Goal: Task Accomplishment & Management: Manage account settings

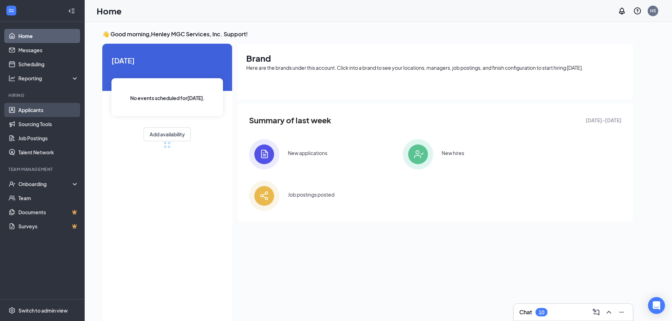
click at [53, 111] on link "Applicants" at bounding box center [48, 110] width 60 height 14
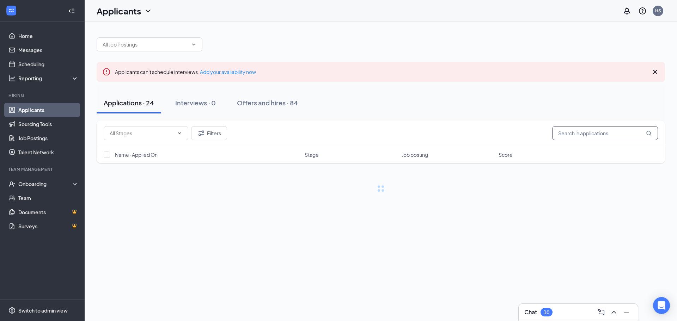
click at [618, 129] on input "text" at bounding box center [606, 133] width 106 height 14
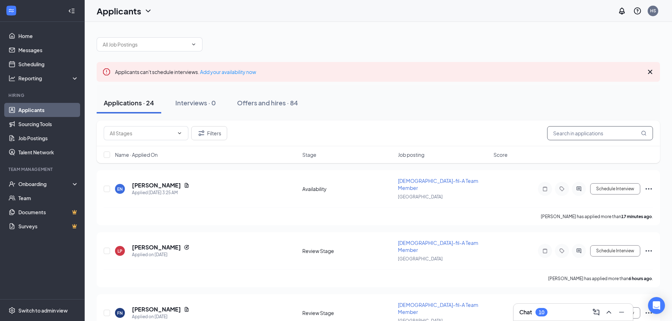
paste input "Jacob"
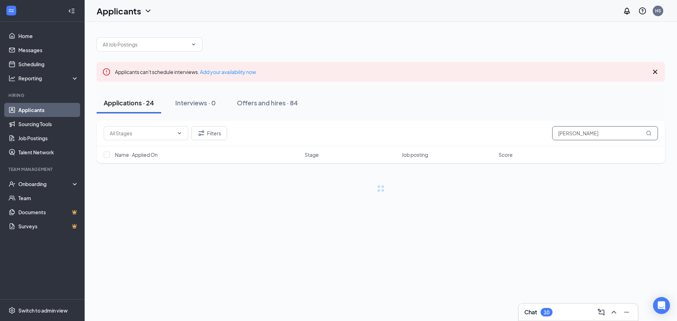
click at [582, 131] on input "Jacob" at bounding box center [606, 133] width 106 height 14
type input "Jacob"
click at [556, 102] on div "Applications · 24 Interviews · 0 Offers and hires · 84" at bounding box center [381, 102] width 569 height 21
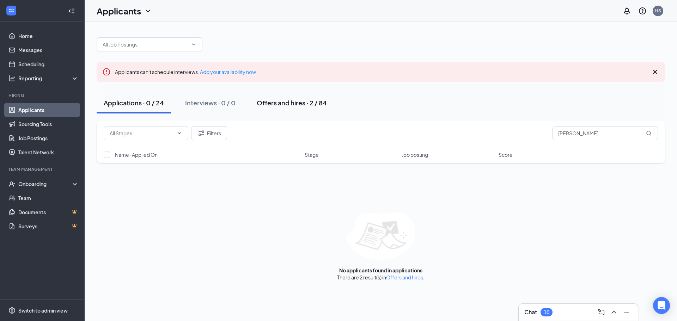
click at [278, 102] on div "Offers and hires · 2 / 84" at bounding box center [292, 102] width 70 height 9
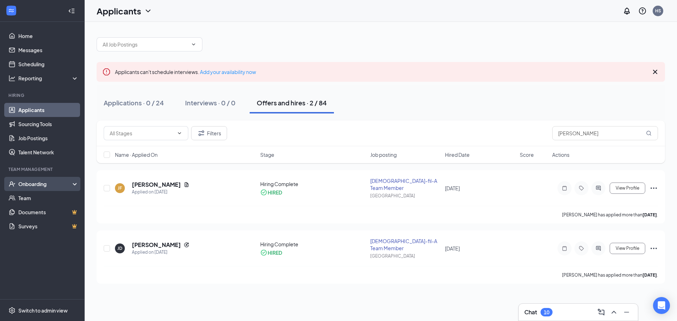
click at [36, 188] on div "Onboarding" at bounding box center [45, 184] width 54 height 7
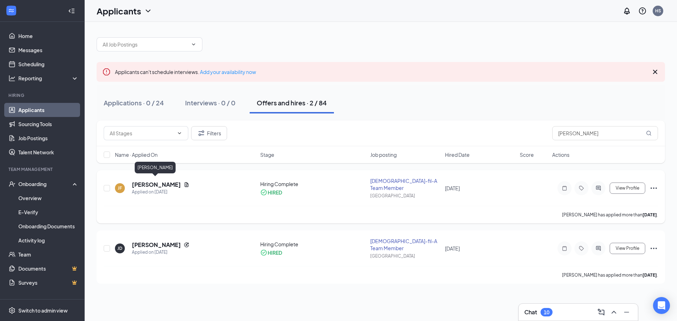
click at [163, 181] on h5 "Jacob Fowlkes" at bounding box center [156, 185] width 49 height 8
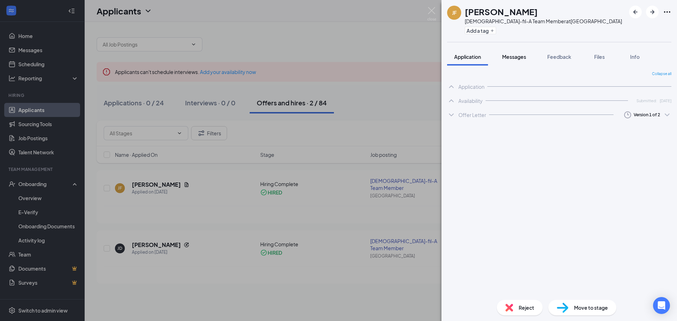
click at [514, 60] on div "Messages" at bounding box center [514, 56] width 24 height 7
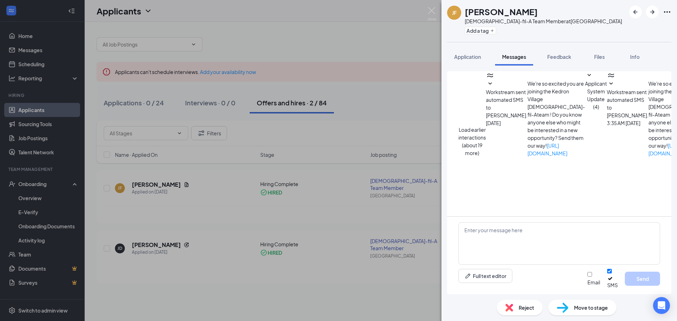
click at [585, 110] on span "Applicant System Update (4)" at bounding box center [596, 95] width 22 height 30
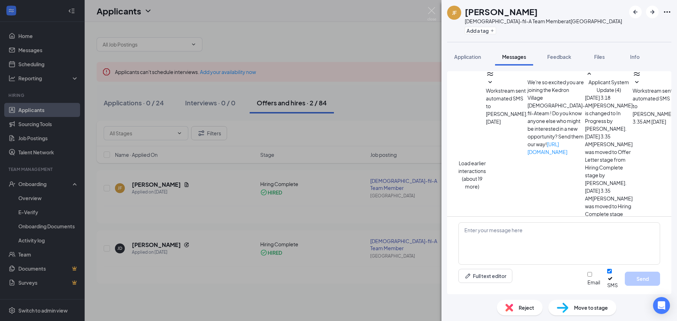
scroll to position [0, 0]
click at [486, 161] on button "Load earlier interactions (about 19 more)" at bounding box center [473, 176] width 28 height 31
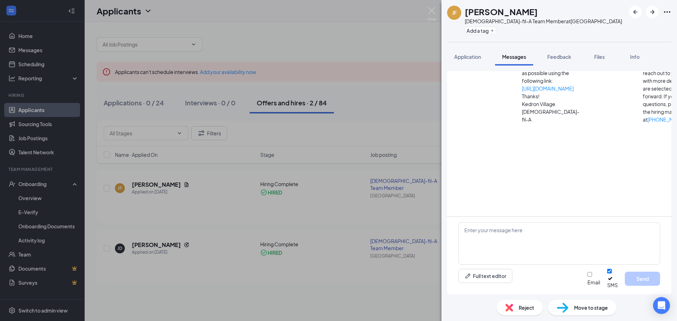
scroll to position [318, 0]
click at [78, 199] on div "JF Jacob Fowlkes Chick-fil-A Team Member at Kedron Village Add a tag Applicatio…" at bounding box center [338, 160] width 677 height 321
click at [49, 204] on div "JF Jacob Fowlkes Chick-fil-A Team Member at Kedron Village Add a tag Applicatio…" at bounding box center [338, 160] width 677 height 321
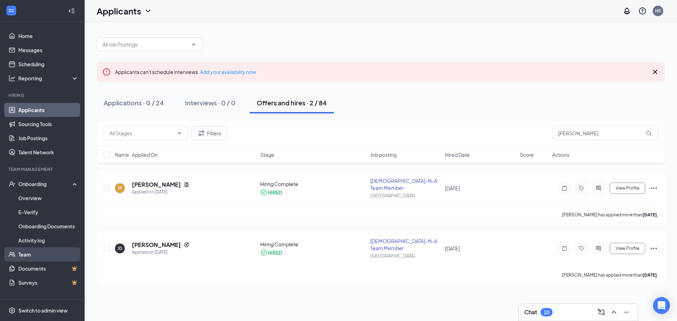
click at [41, 253] on link "Team" at bounding box center [48, 255] width 60 height 14
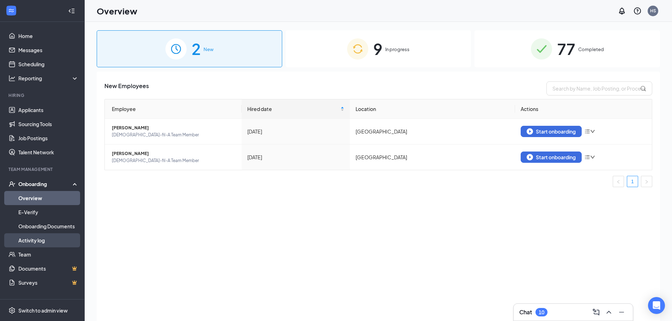
click at [40, 239] on link "Activity log" at bounding box center [48, 241] width 60 height 14
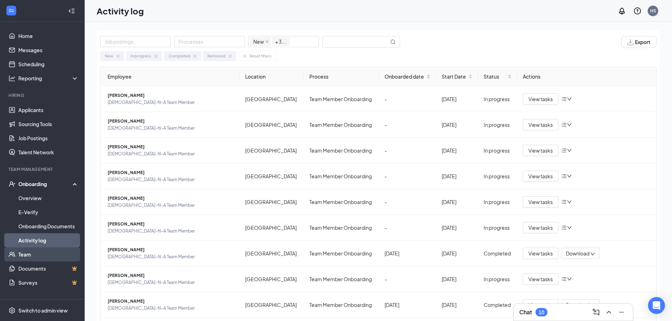
click at [38, 254] on link "Team" at bounding box center [48, 255] width 60 height 14
